Goal: Find specific page/section: Find specific page/section

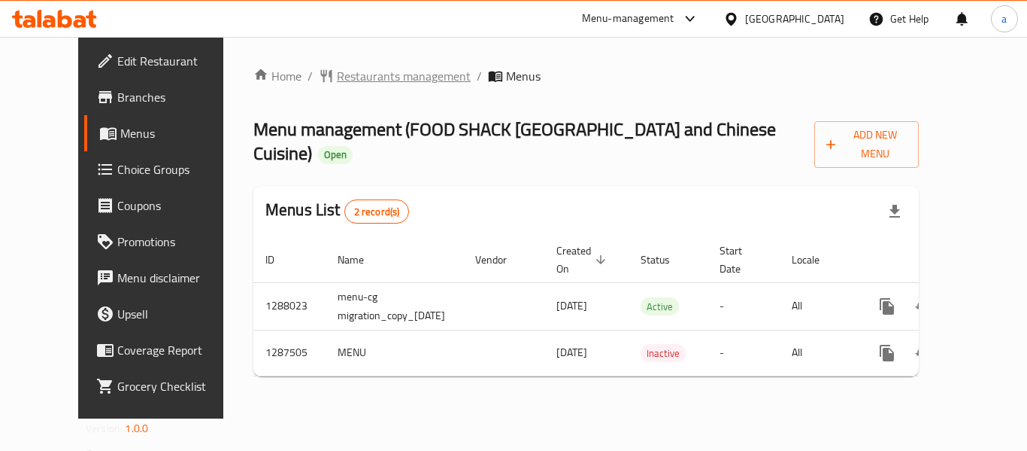
click at [337, 74] on span "Restaurants management" at bounding box center [404, 76] width 134 height 18
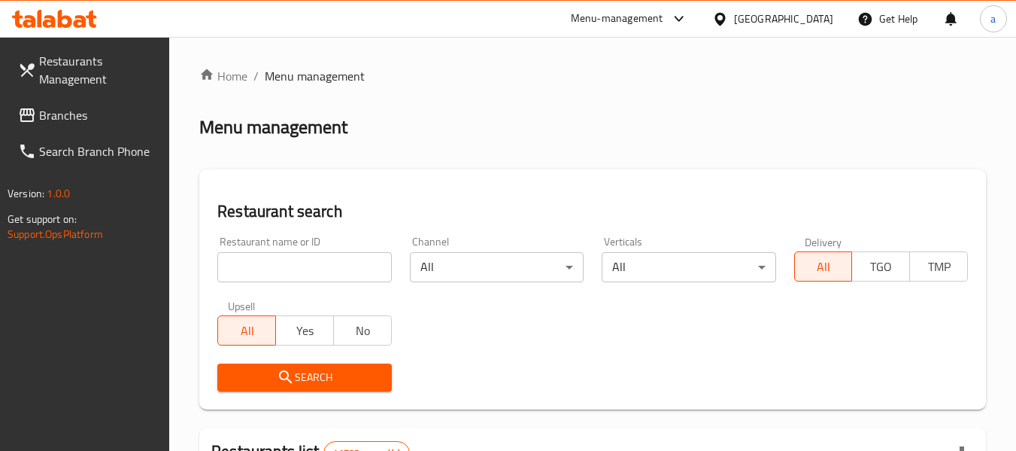
click at [72, 115] on span "Branches" at bounding box center [98, 115] width 119 height 18
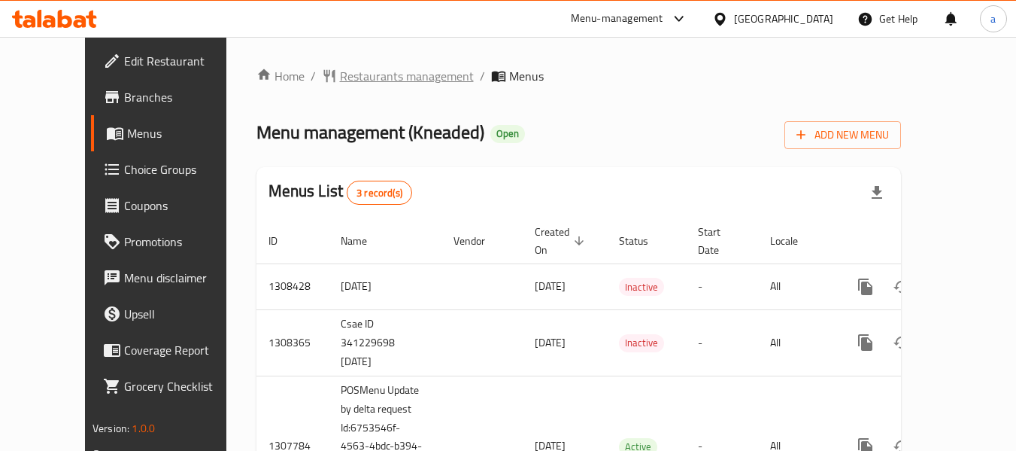
click at [380, 67] on span "Restaurants management" at bounding box center [407, 76] width 134 height 18
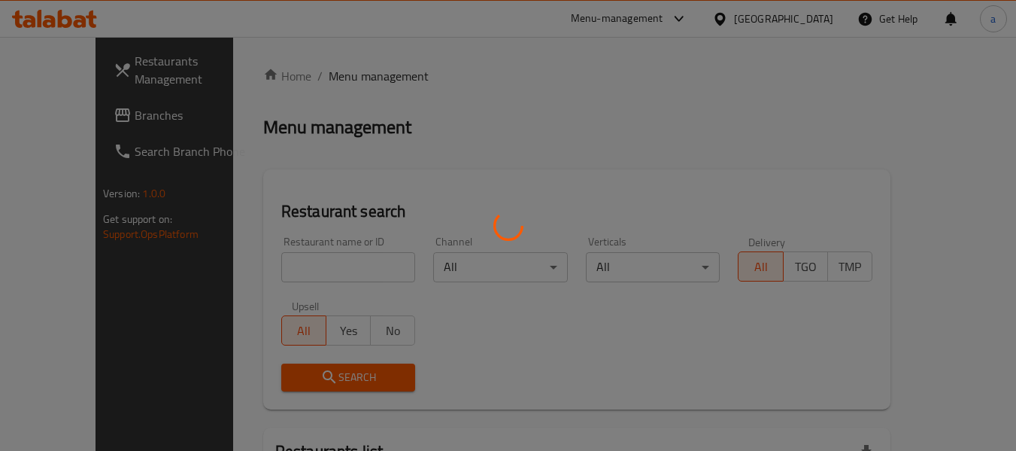
click at [265, 252] on div at bounding box center [508, 225] width 1016 height 451
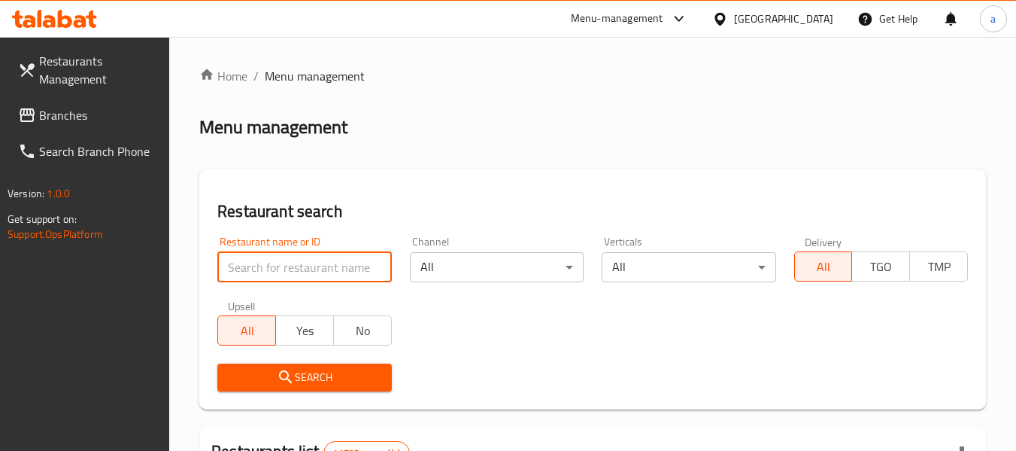
click at [265, 272] on input "search" at bounding box center [304, 267] width 174 height 30
paste input "689844"
type input "689844"
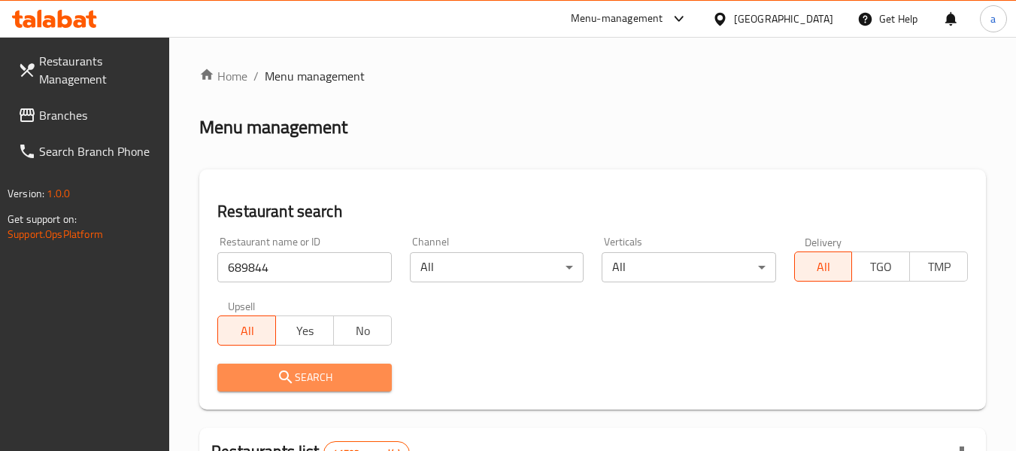
click at [281, 376] on icon "submit" at bounding box center [286, 377] width 18 height 18
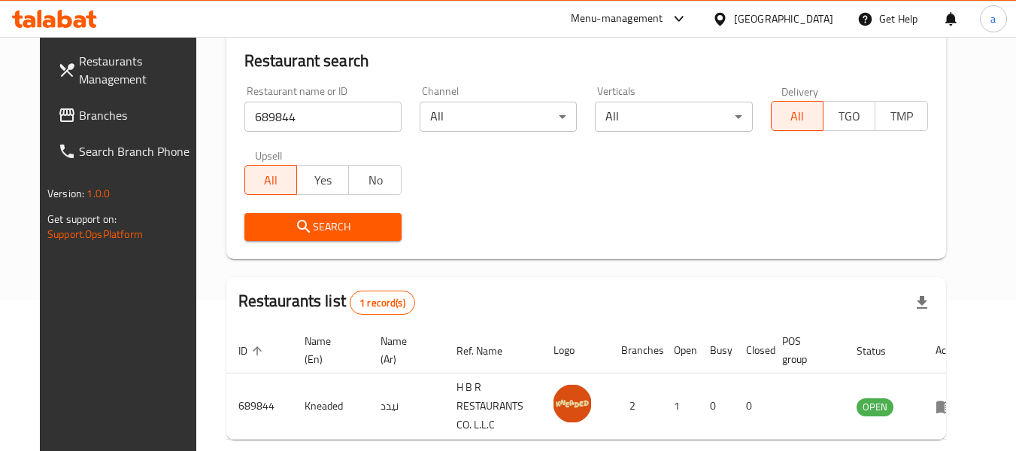
scroll to position [220, 0]
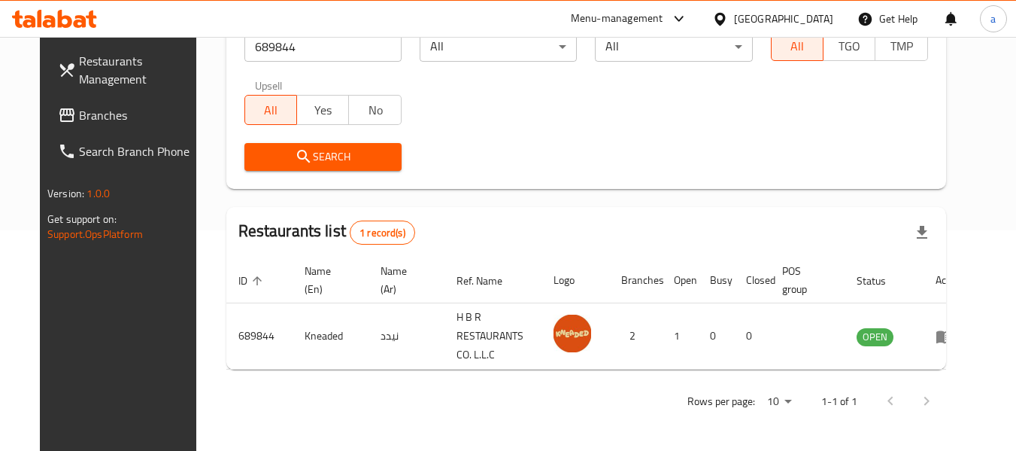
click at [79, 114] on span "Branches" at bounding box center [138, 115] width 119 height 18
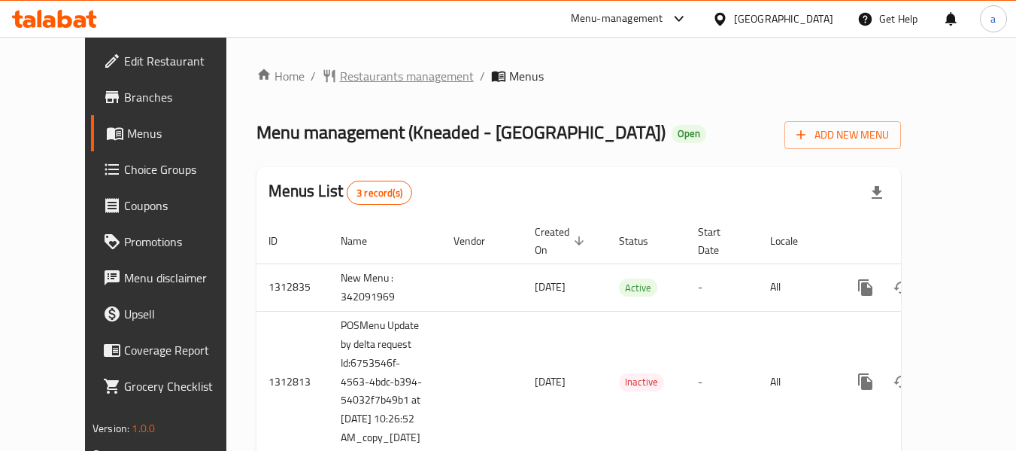
click at [389, 83] on span "Restaurants management" at bounding box center [407, 76] width 134 height 18
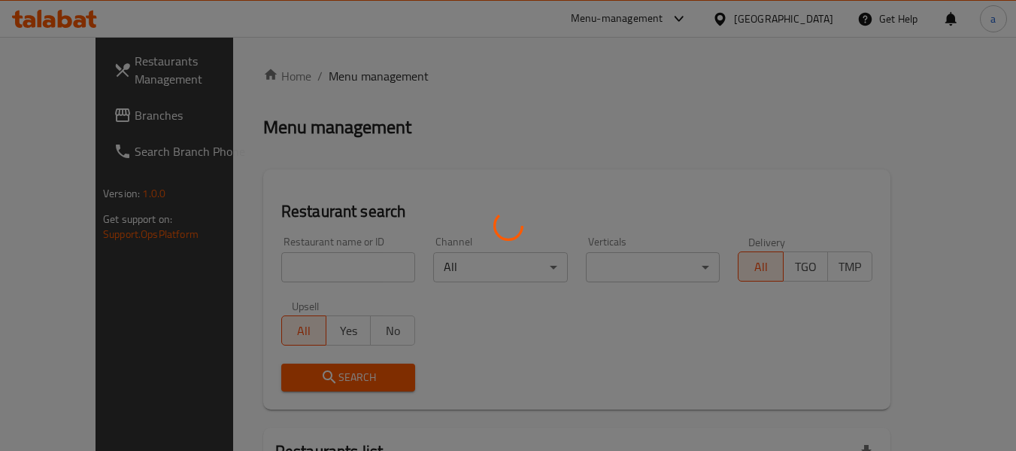
click at [293, 259] on div at bounding box center [508, 225] width 1016 height 451
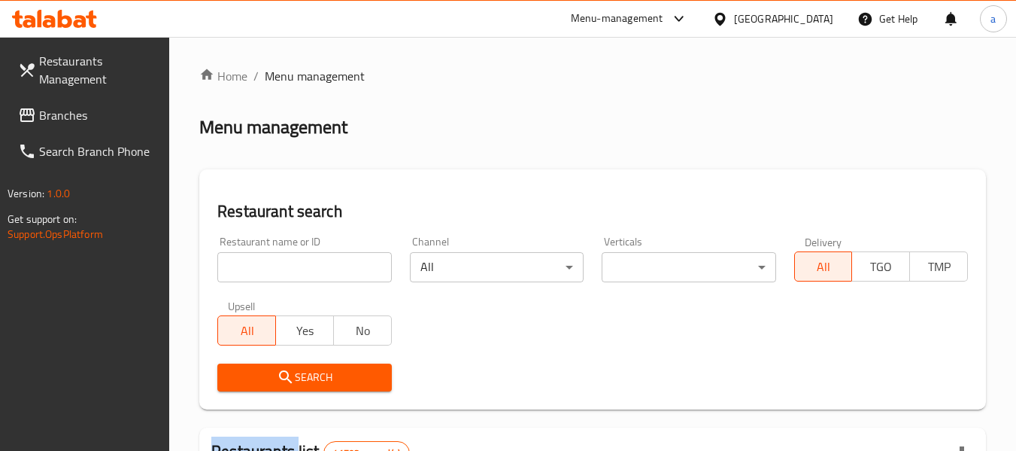
click at [293, 270] on input "search" at bounding box center [304, 267] width 174 height 30
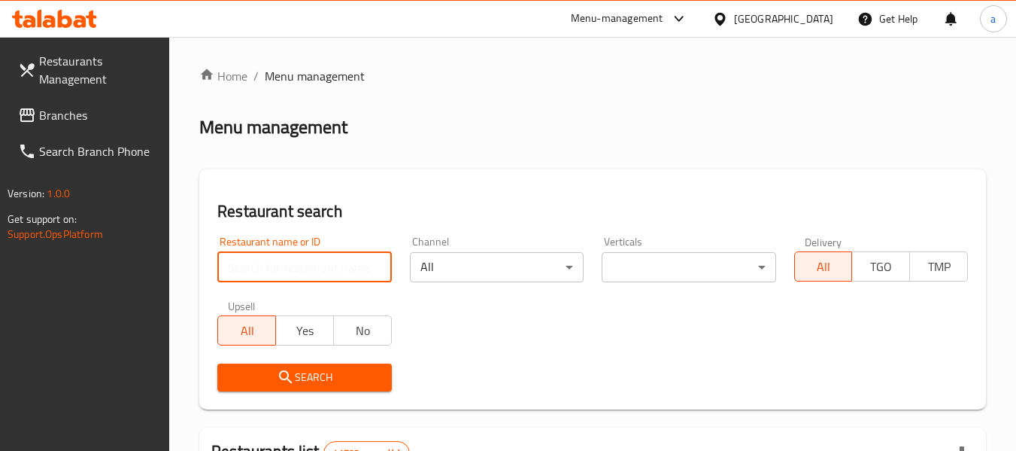
paste input "706020"
type input "706020"
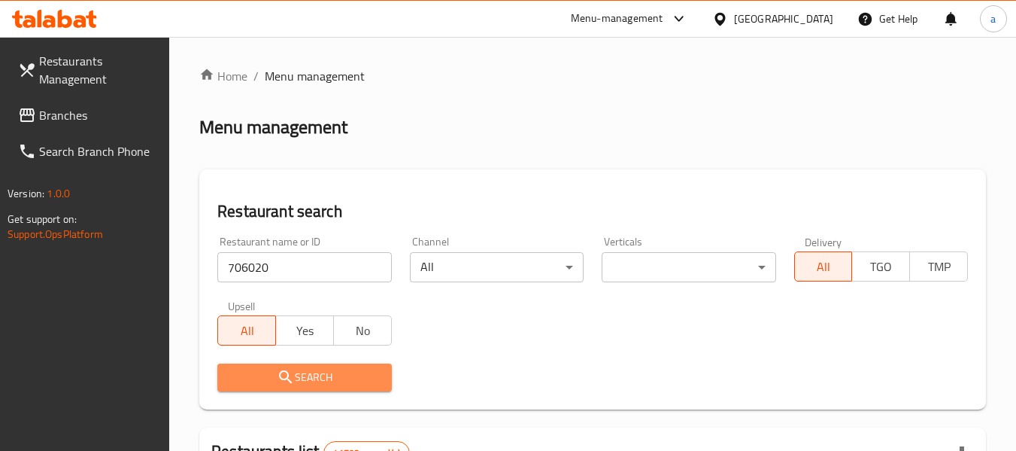
click at [289, 381] on icon "submit" at bounding box center [285, 376] width 13 height 13
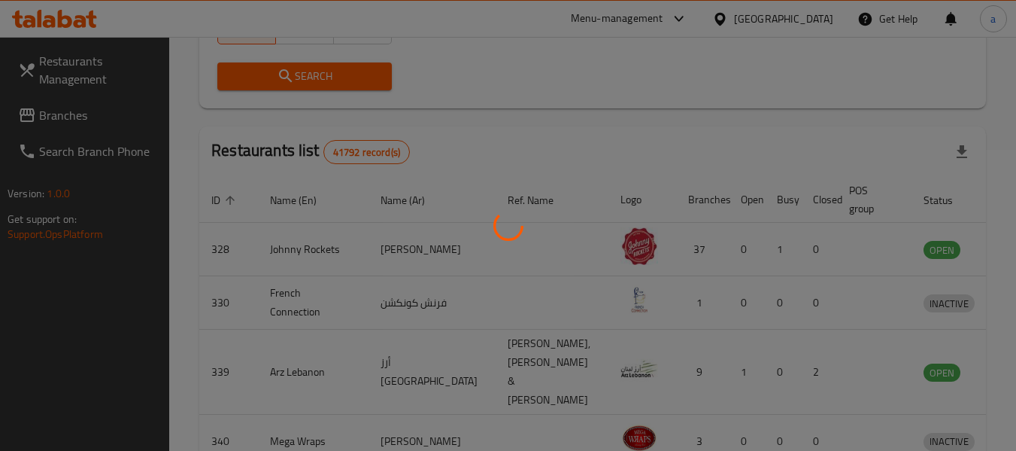
scroll to position [220, 0]
